Goal: Task Accomplishment & Management: Use online tool/utility

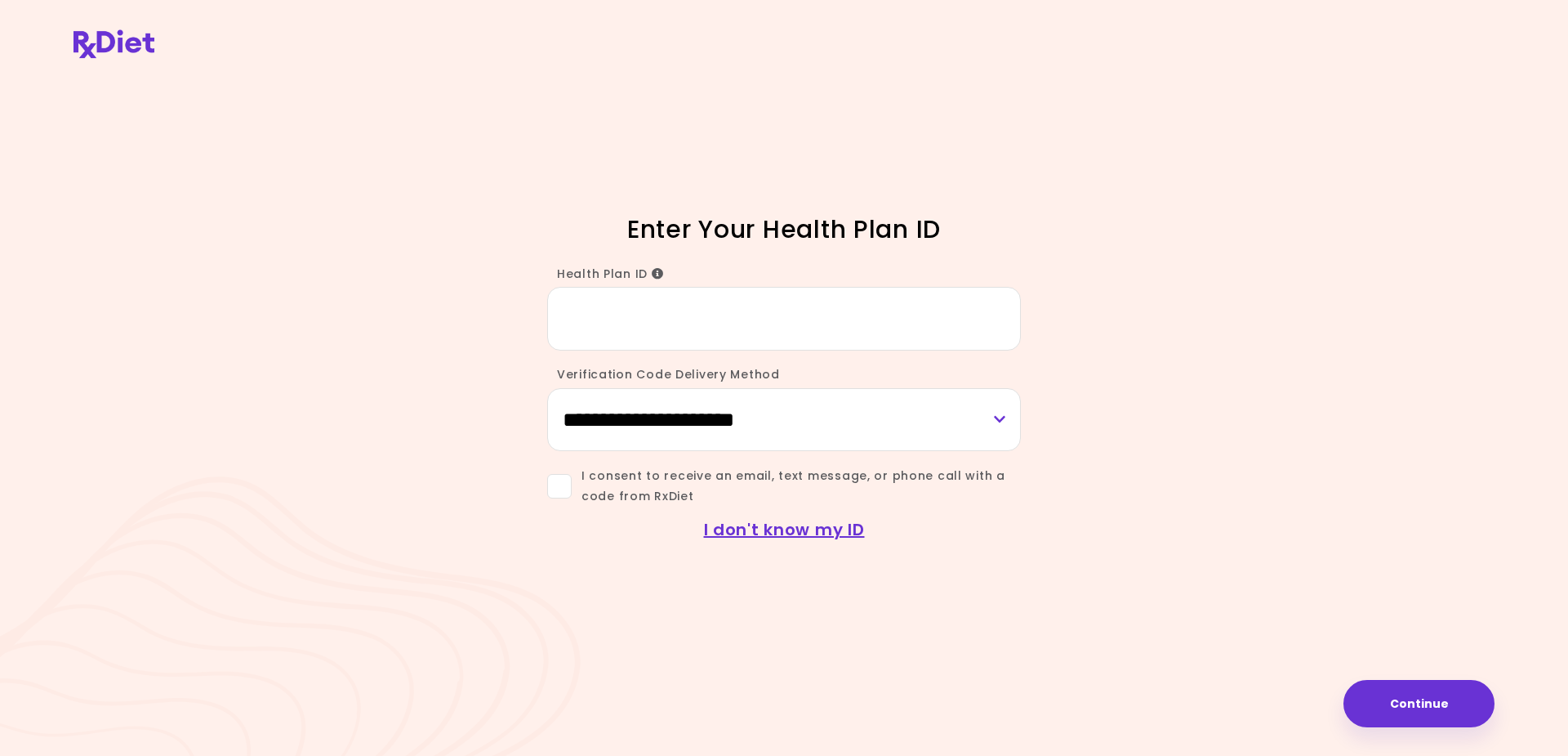
click at [631, 316] on input "Health Plan ID" at bounding box center [784, 318] width 474 height 63
type input "*********"
click at [559, 491] on span at bounding box center [559, 486] width 25 height 25
click at [1001, 413] on select "**********" at bounding box center [784, 420] width 474 height 63
select select "***"
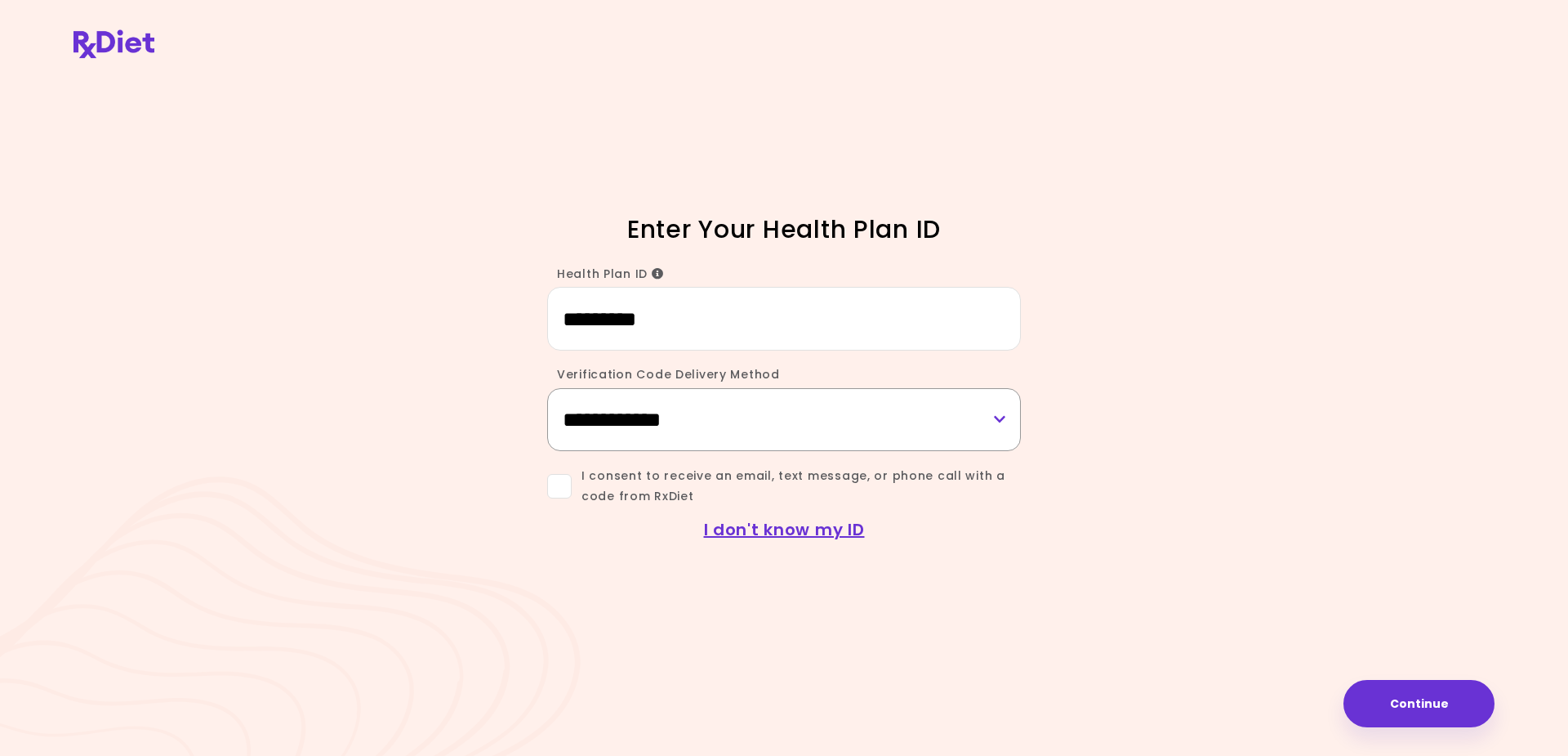
click at [547, 388] on select "**********" at bounding box center [784, 420] width 474 height 63
click at [1411, 706] on button "Continue" at bounding box center [1419, 703] width 151 height 48
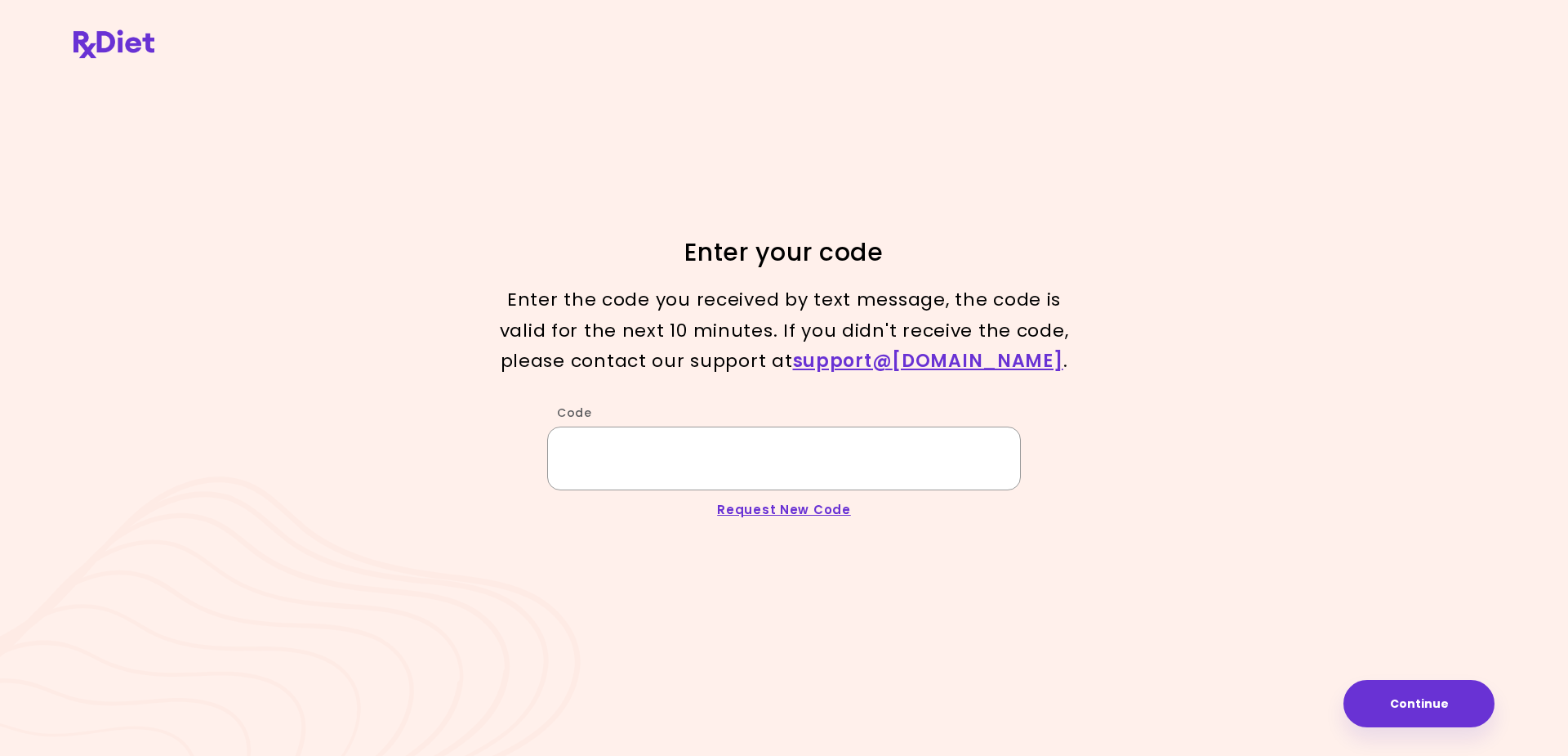
click at [594, 466] on input "Code" at bounding box center [784, 457] width 474 height 63
type input "******"
click at [1395, 698] on button "Continue" at bounding box center [1419, 703] width 151 height 48
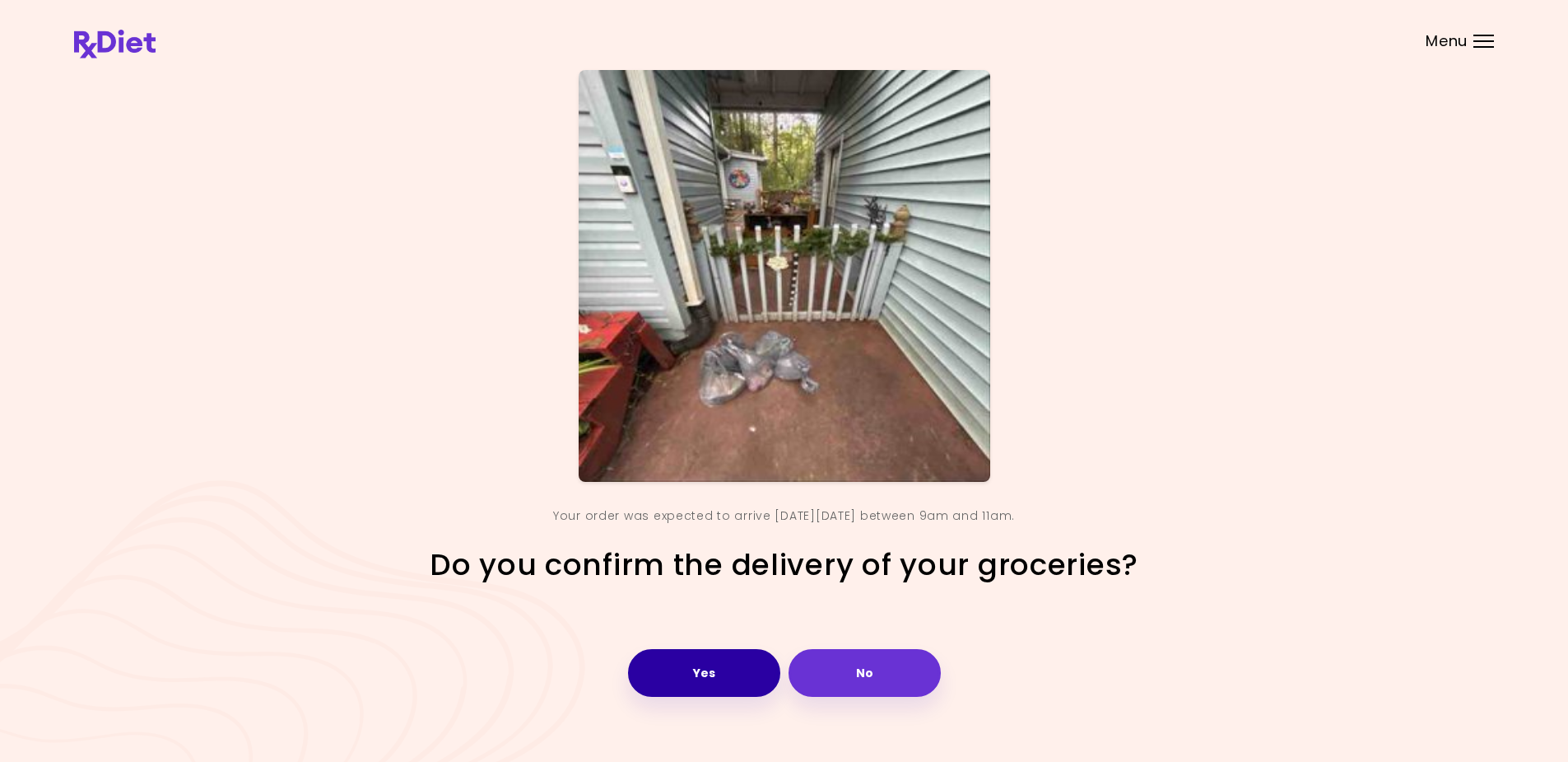
click at [700, 664] on button "Yes" at bounding box center [704, 673] width 152 height 48
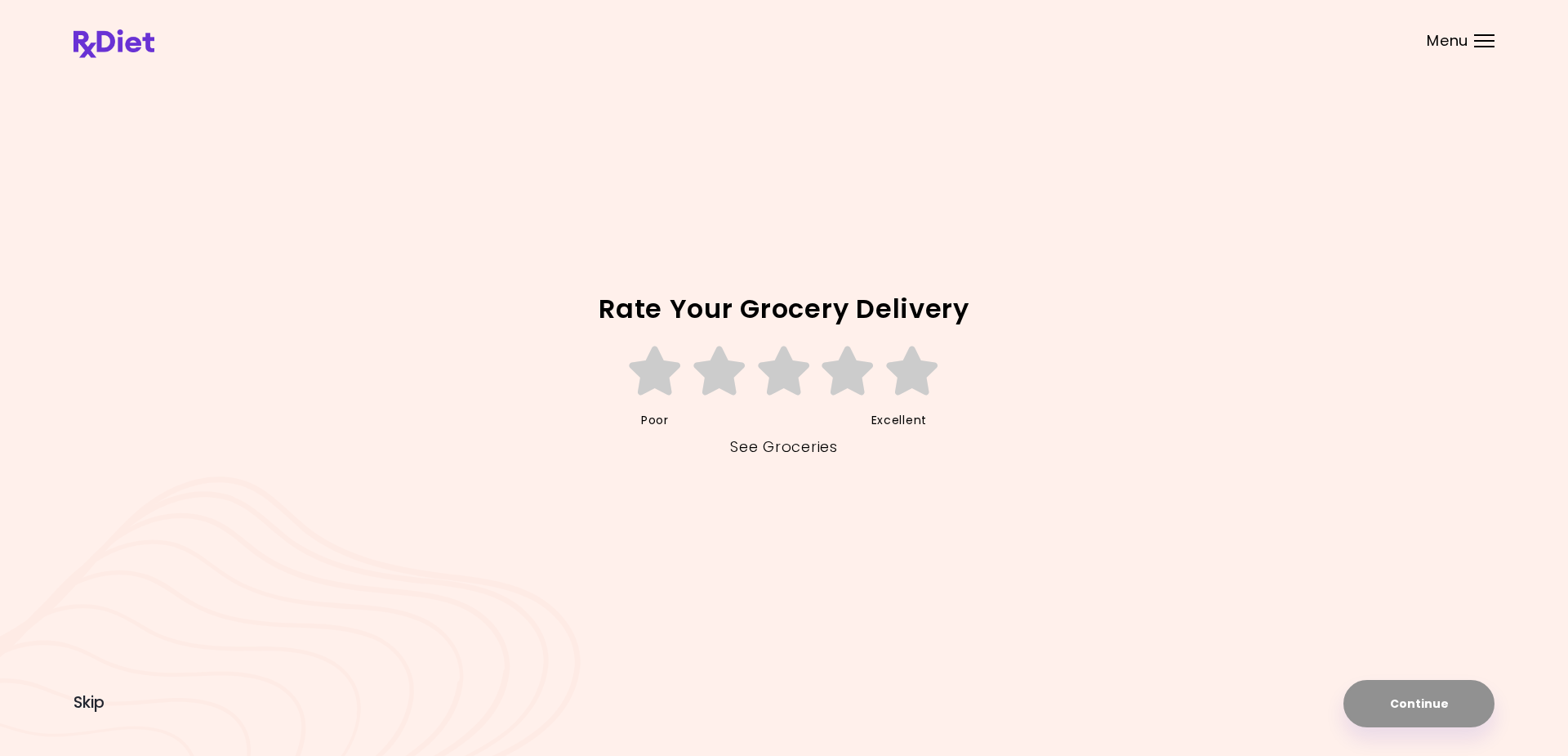
click at [779, 445] on link "See Groceries" at bounding box center [784, 447] width 107 height 26
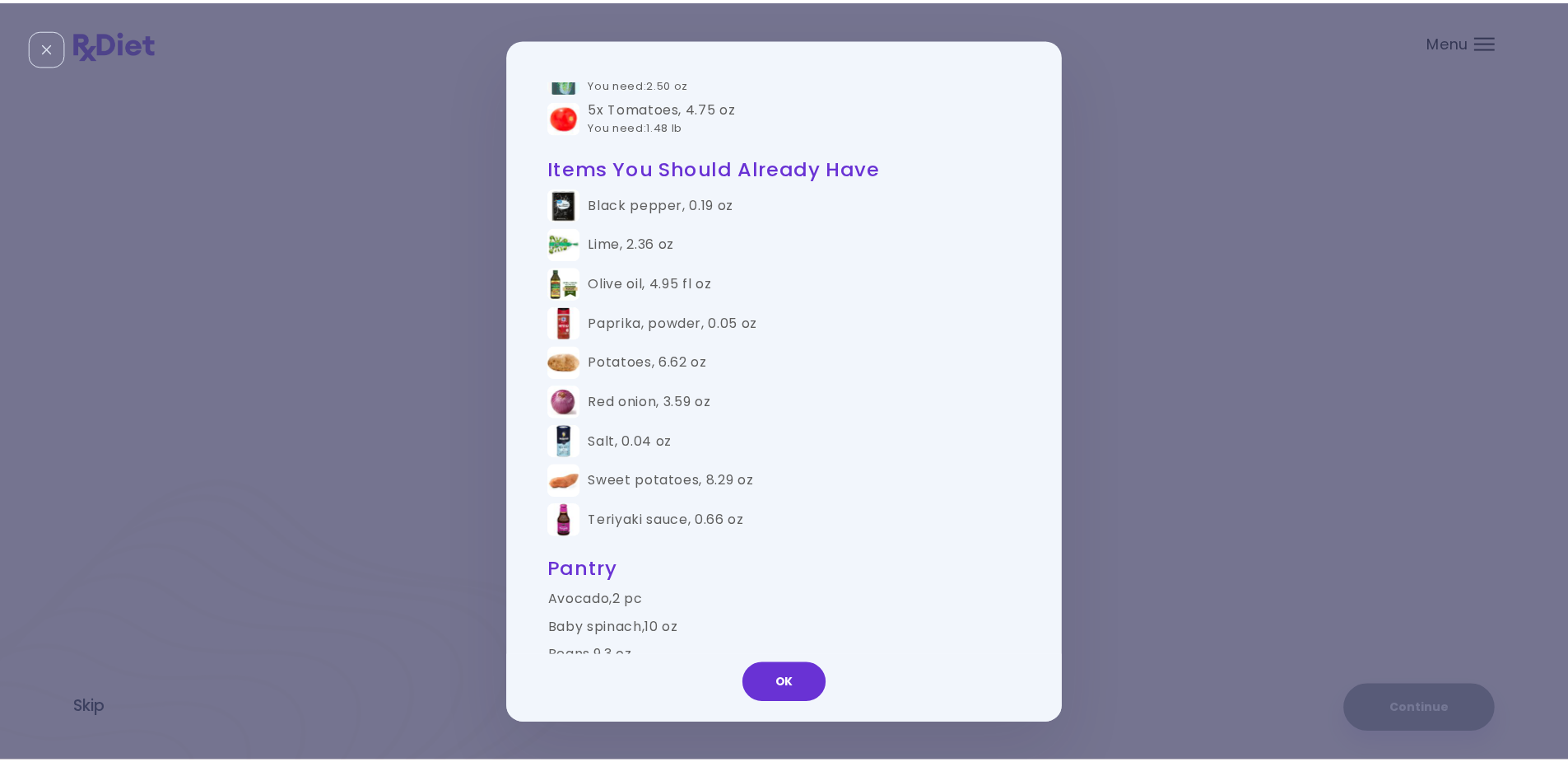
scroll to position [988, 0]
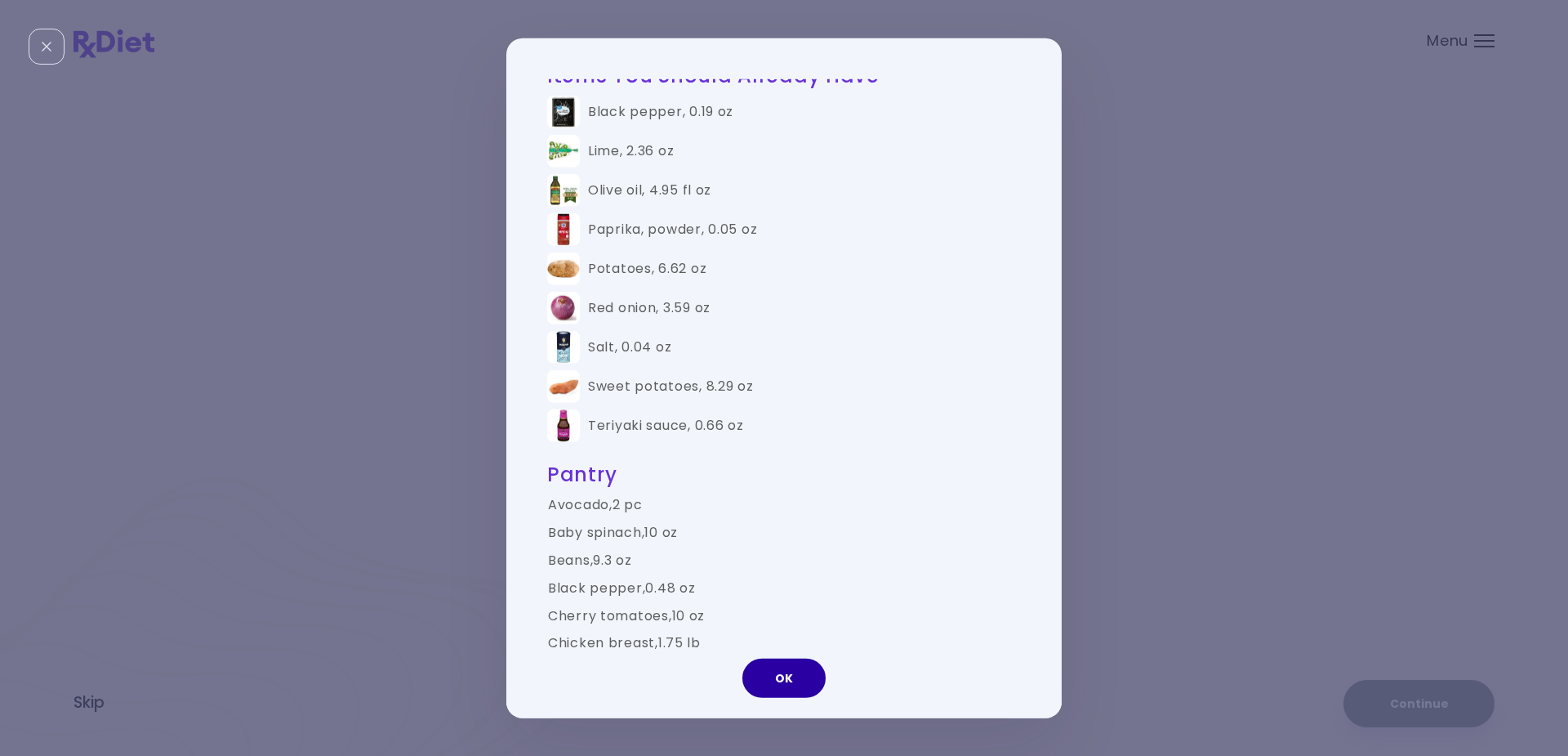
click at [786, 676] on button "OK" at bounding box center [784, 678] width 83 height 39
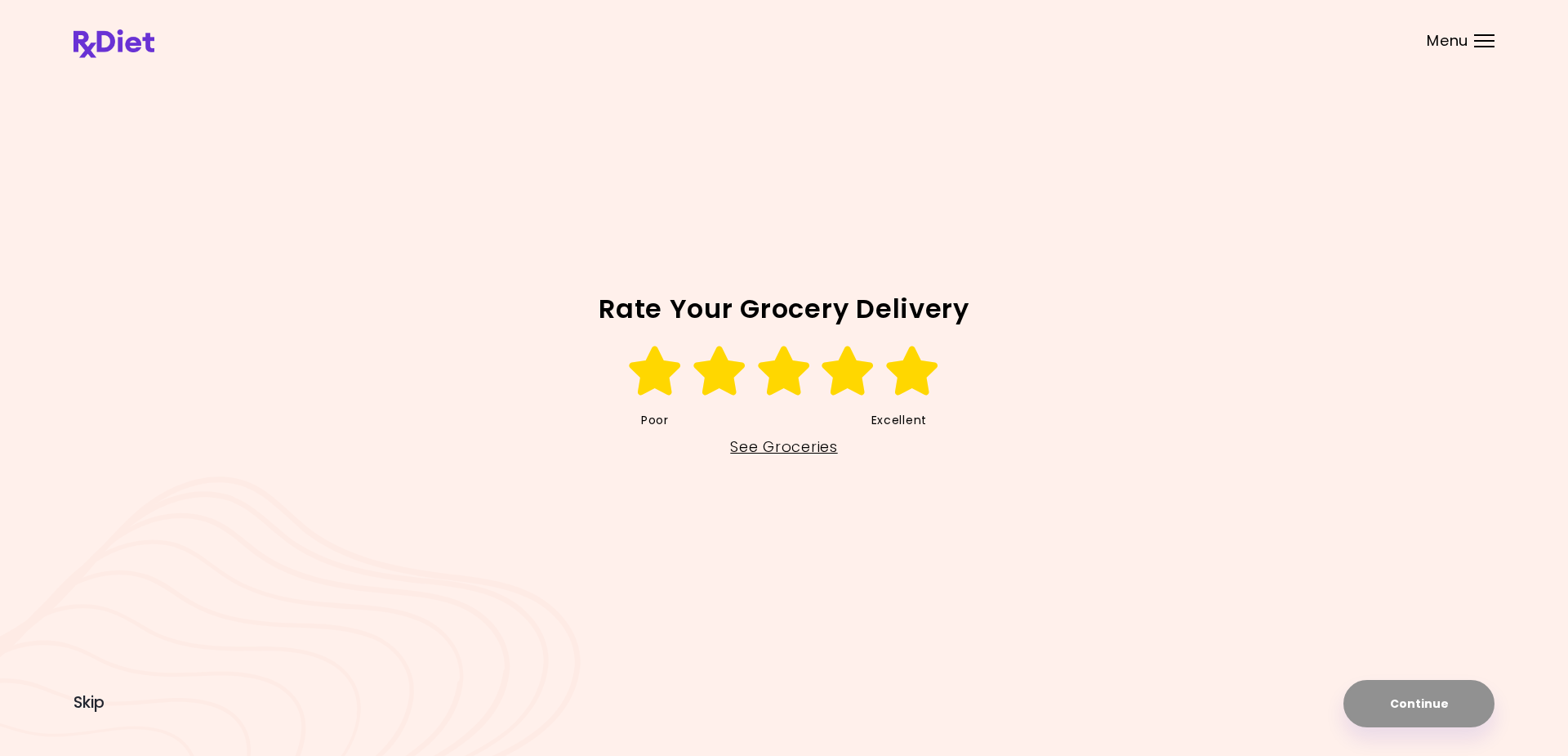
click at [909, 371] on icon at bounding box center [913, 371] width 57 height 49
click at [1429, 706] on button "Continue" at bounding box center [1419, 703] width 151 height 48
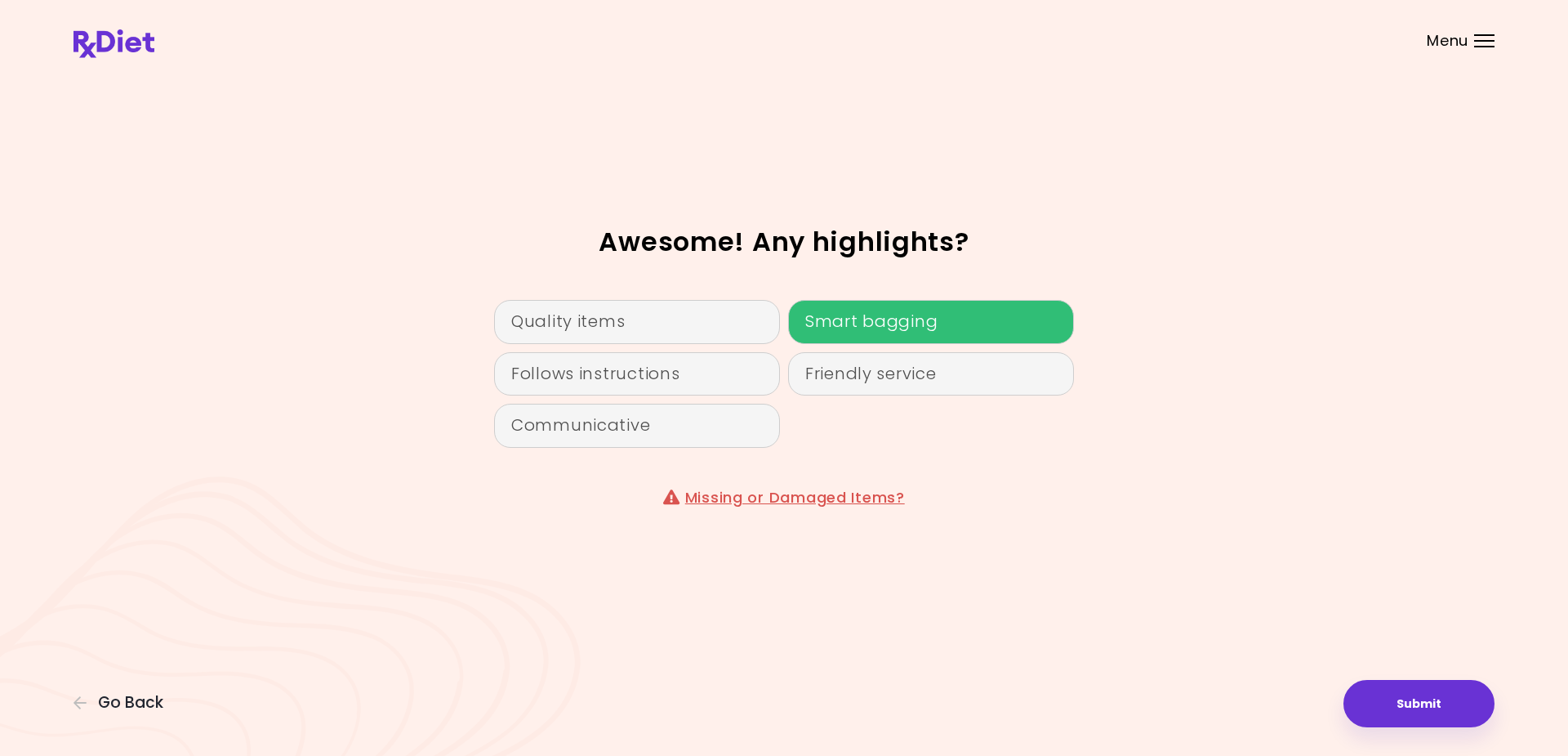
click at [833, 316] on div "Smart bagging" at bounding box center [931, 322] width 286 height 44
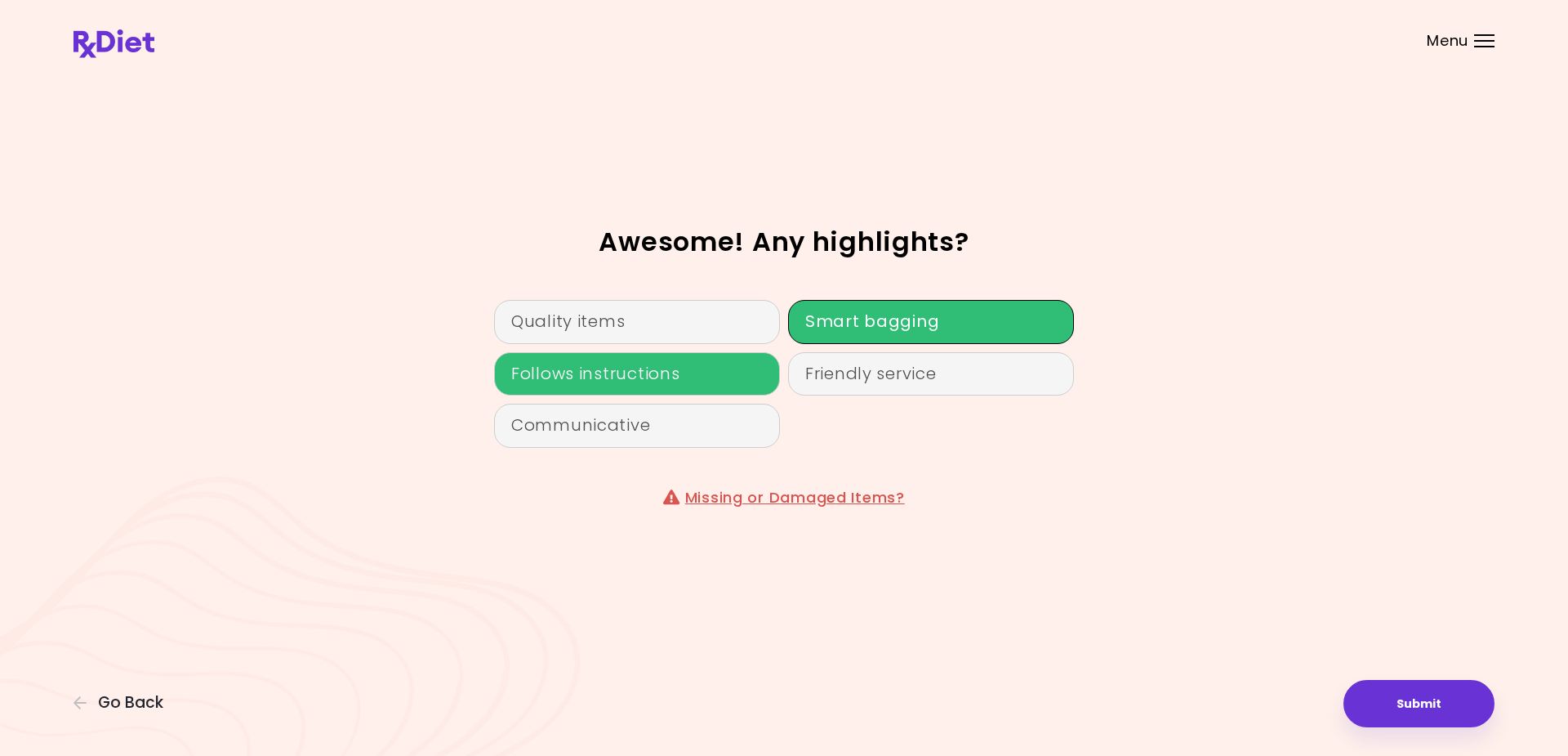
click at [728, 364] on div "Follows instructions" at bounding box center [637, 374] width 286 height 44
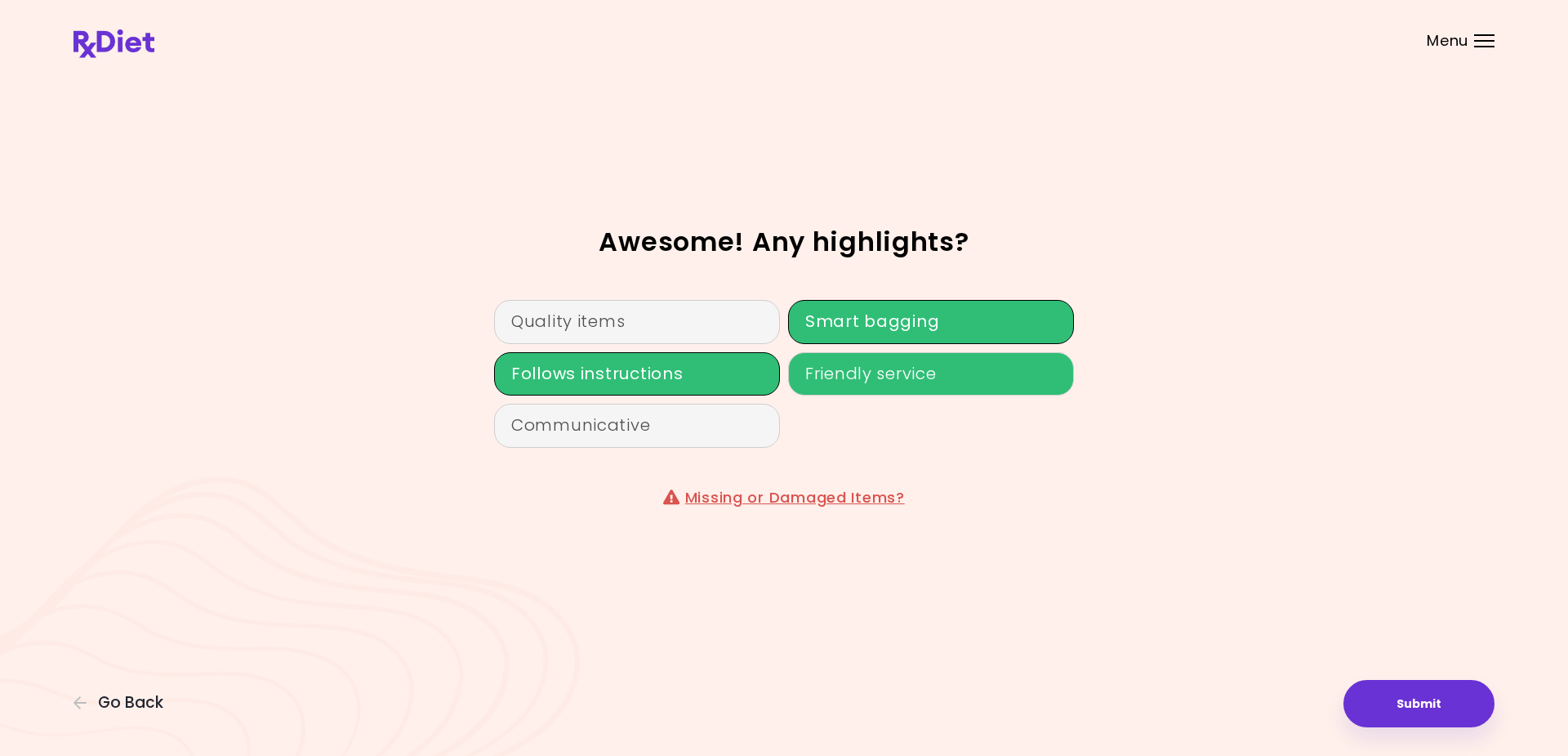
click at [866, 371] on div "Friendly service" at bounding box center [931, 374] width 286 height 44
click at [1415, 699] on button "Submit" at bounding box center [1419, 703] width 151 height 48
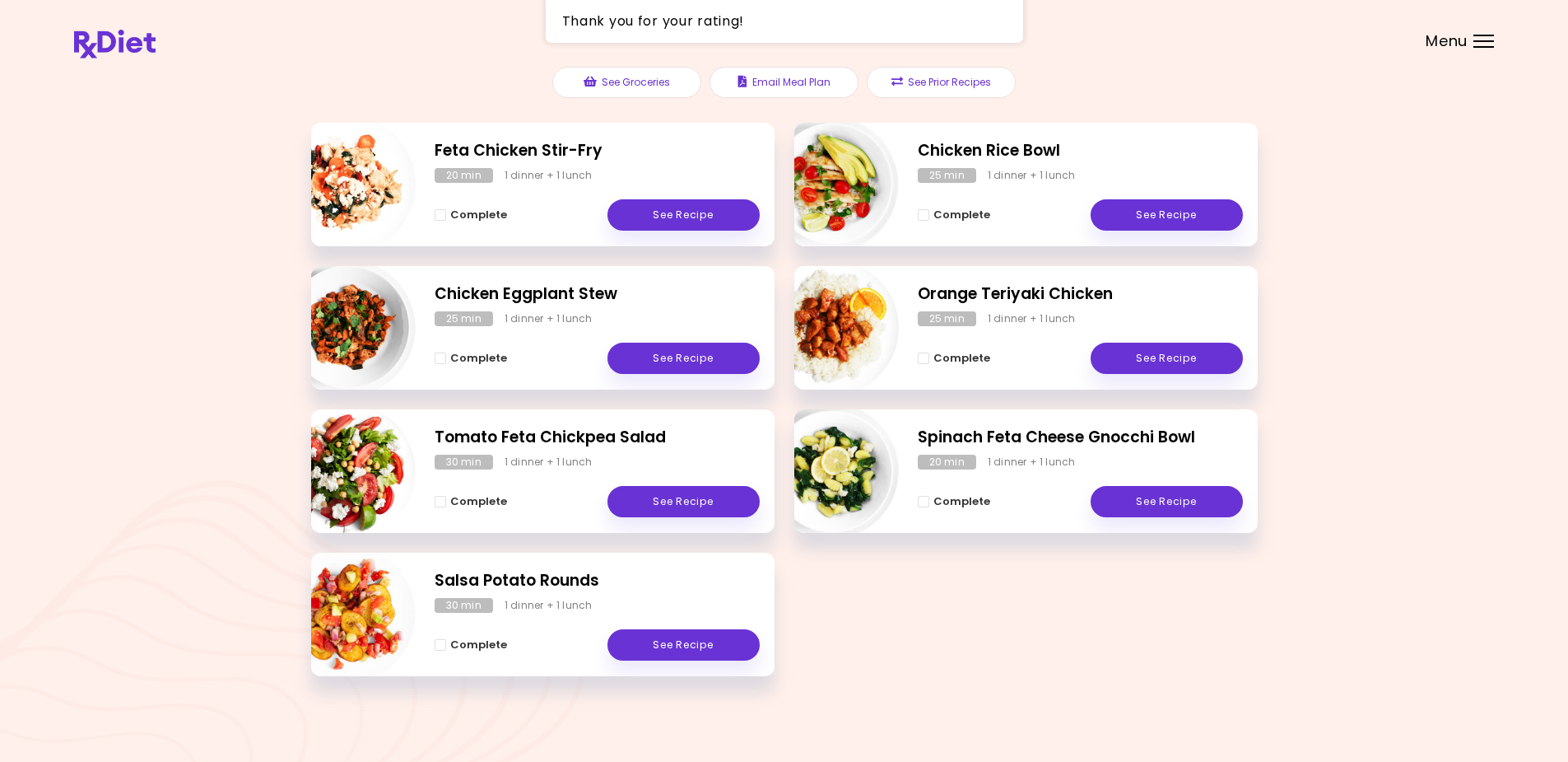
scroll to position [209, 0]
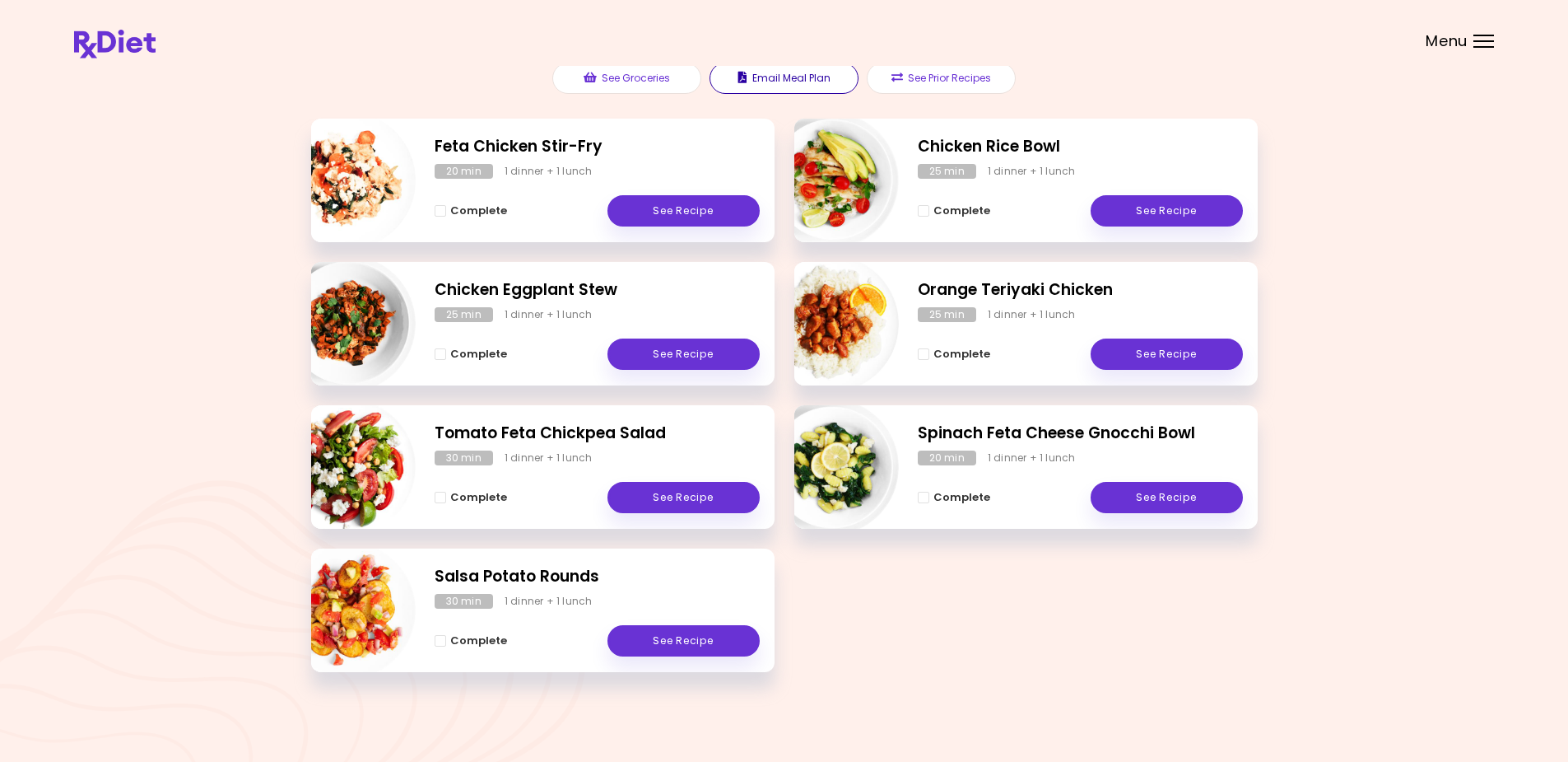
click at [776, 73] on button "Email Meal Plan" at bounding box center [784, 78] width 149 height 32
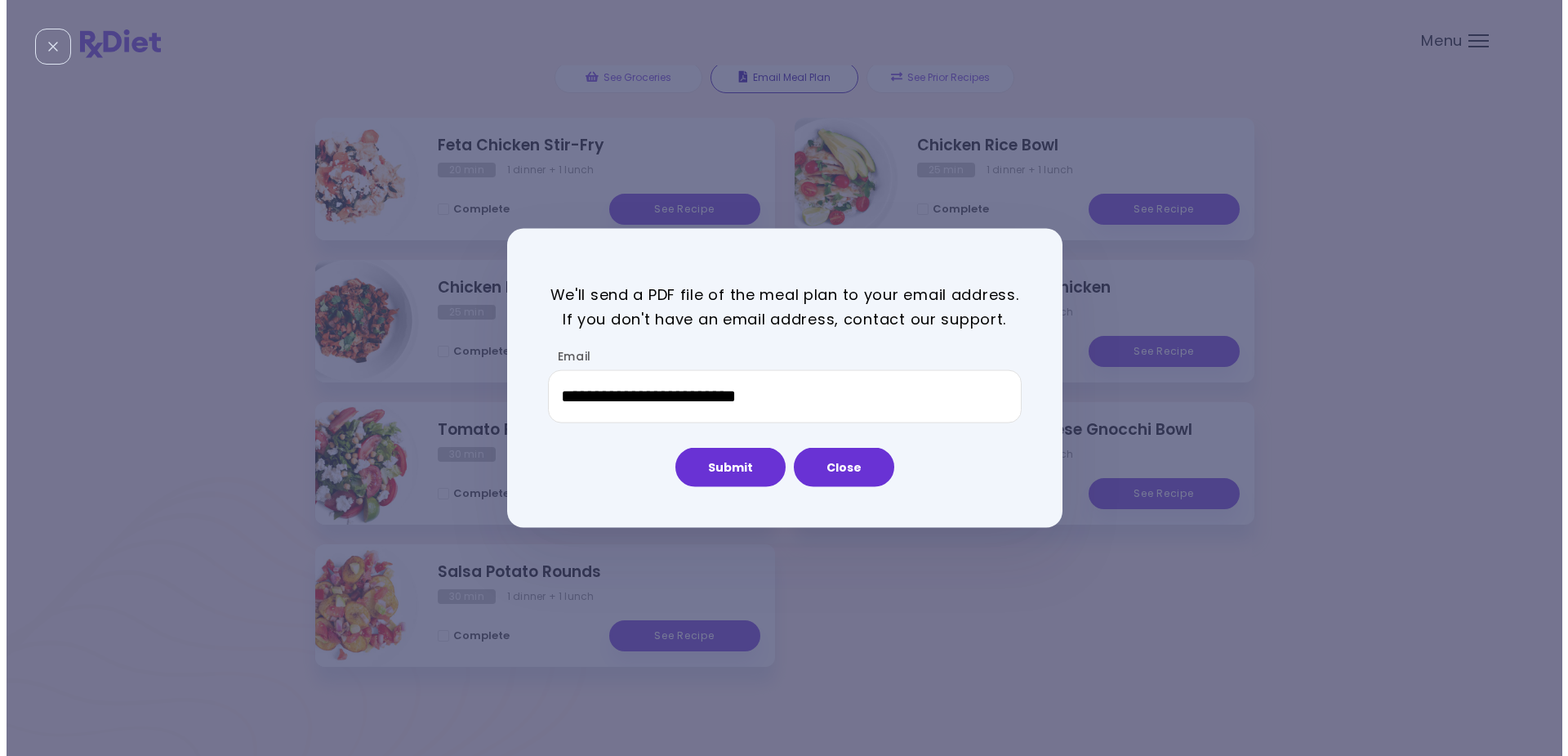
scroll to position [0, 0]
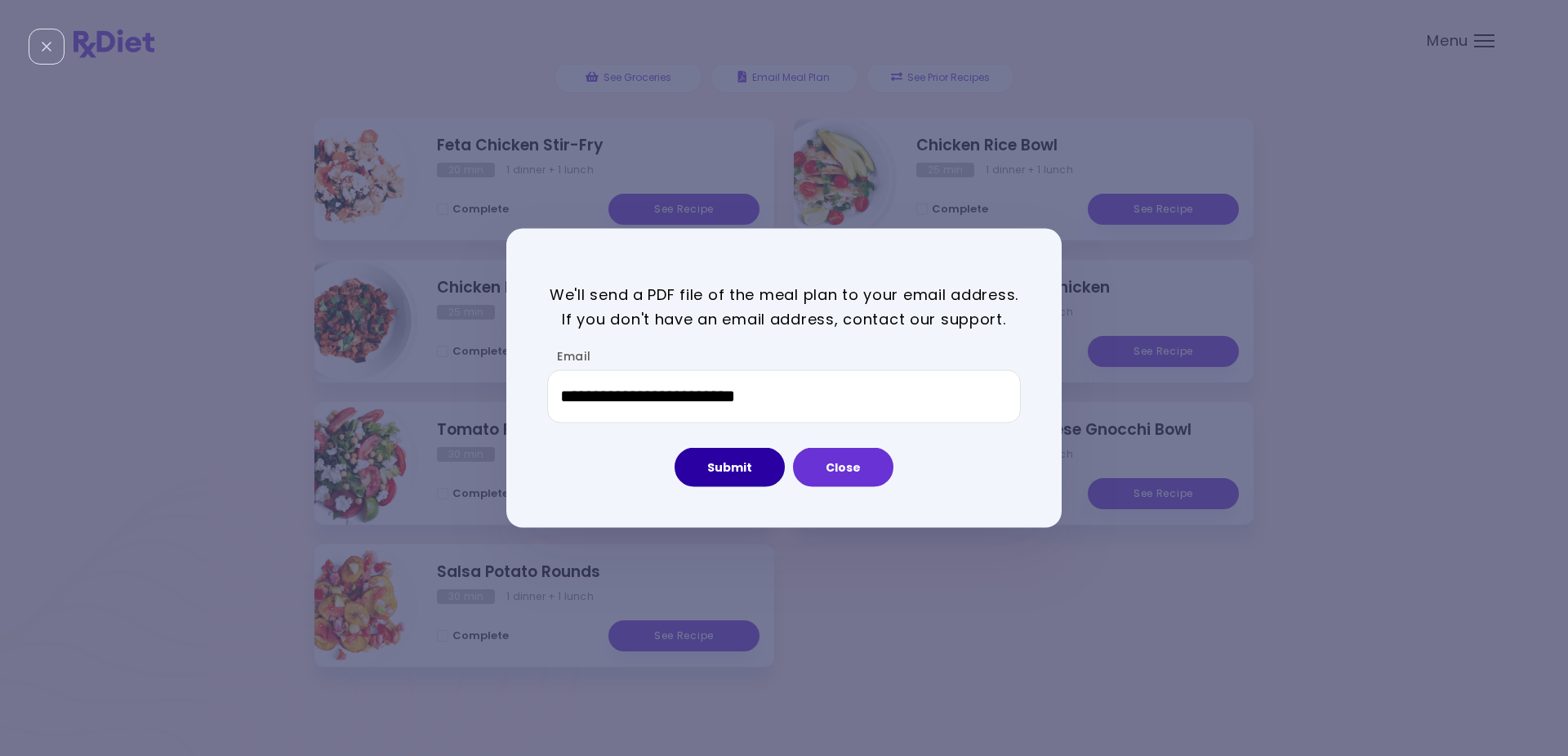
click at [732, 462] on button "Submit" at bounding box center [729, 467] width 110 height 39
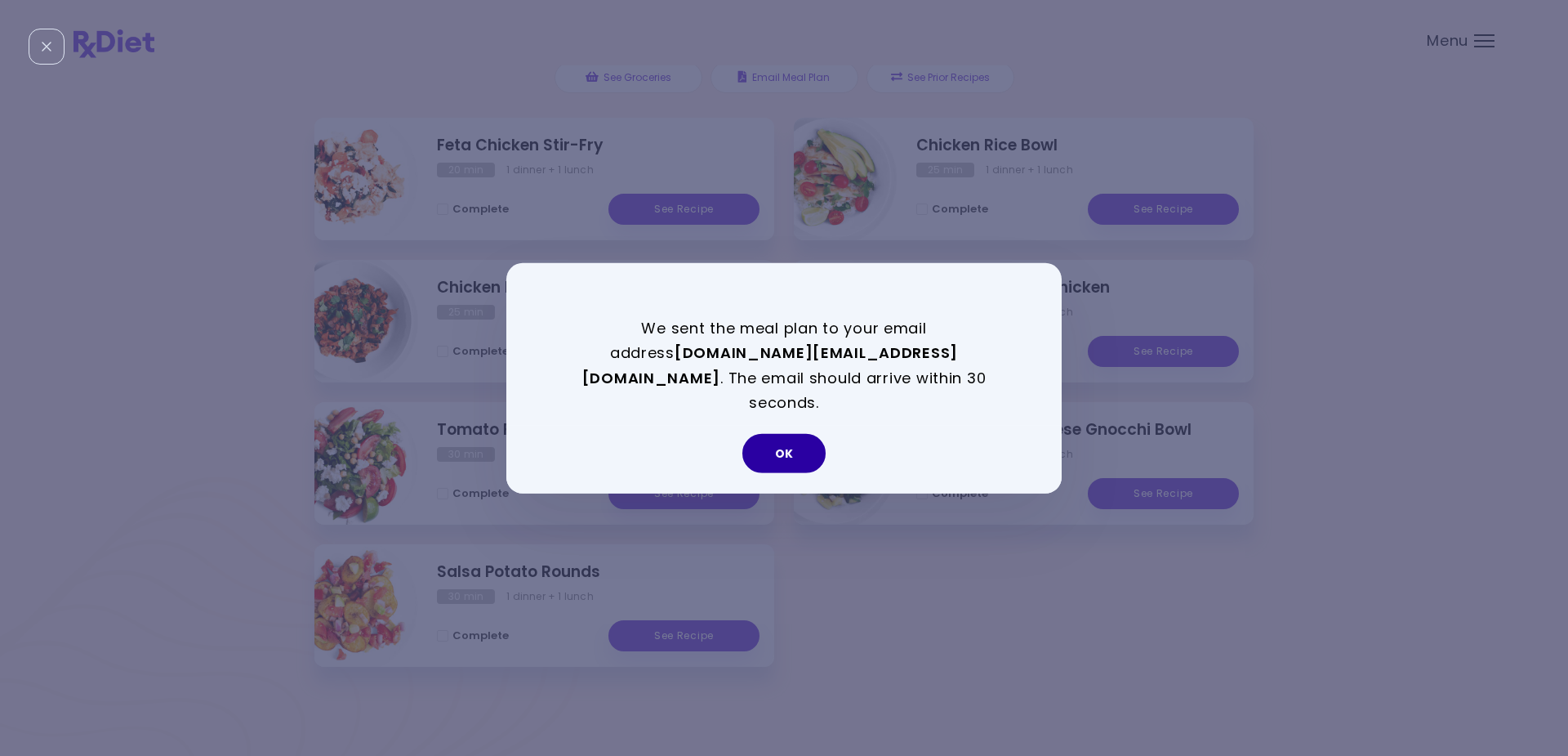
click at [788, 434] on button "OK" at bounding box center [784, 453] width 83 height 39
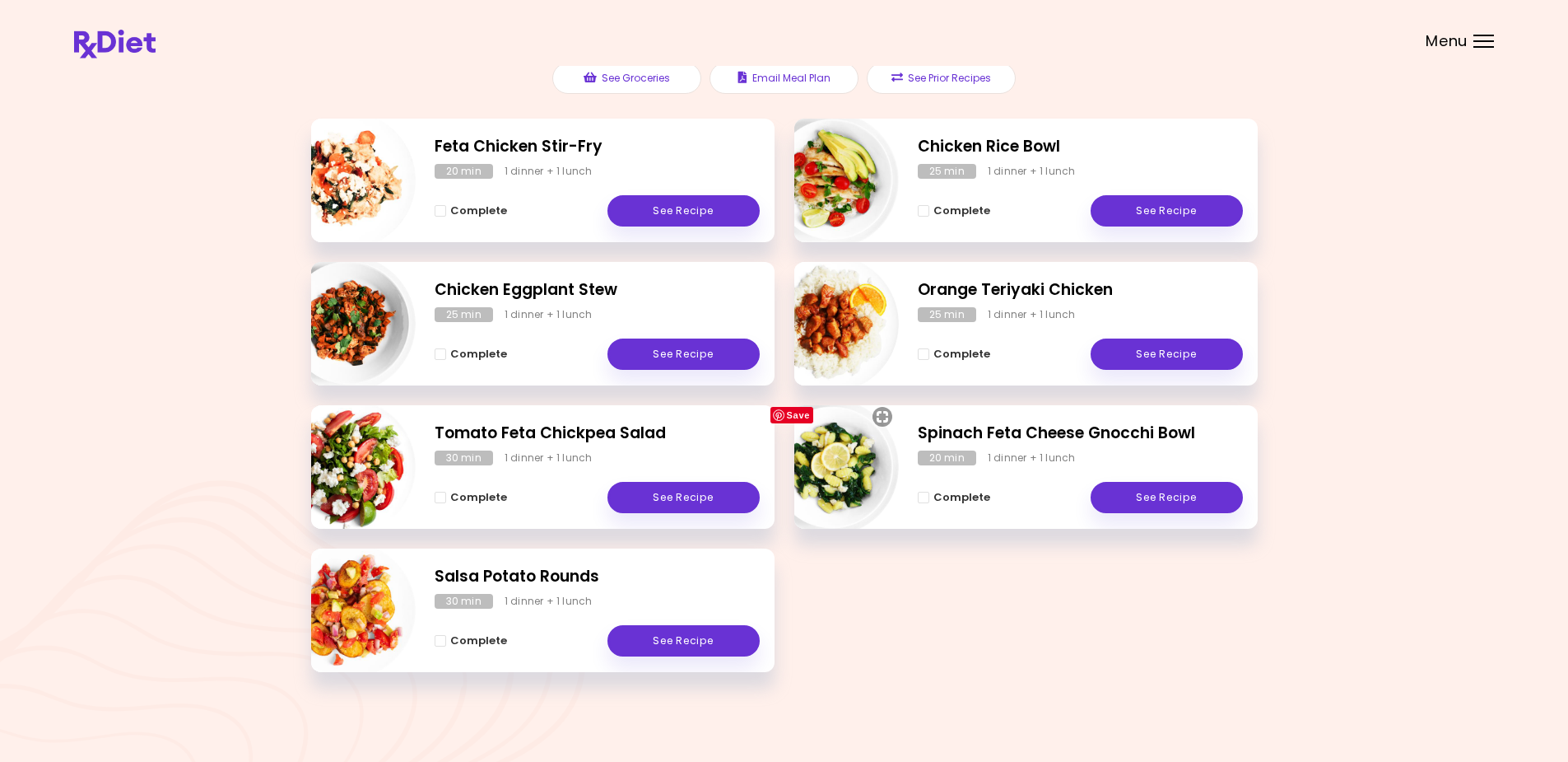
click at [834, 456] on img "Info - Spinach Feta Cheese Gnocchi Bowl" at bounding box center [830, 467] width 137 height 137
select select "*"
